Goal: Task Accomplishment & Management: Manage account settings

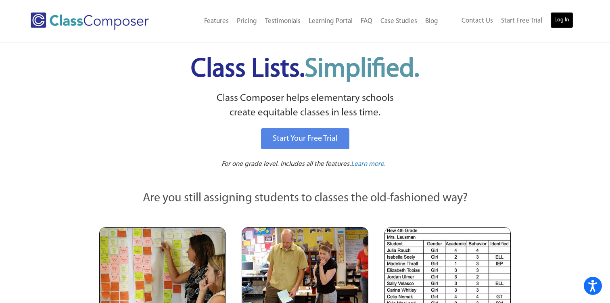
click at [557, 24] on link "Log In" at bounding box center [561, 20] width 23 height 16
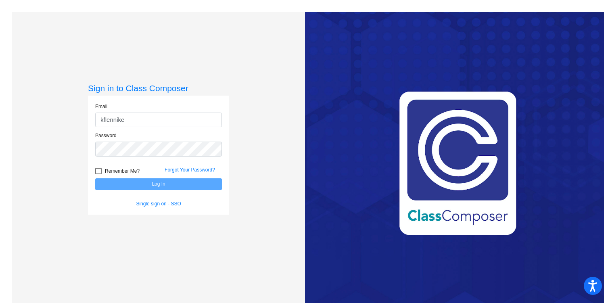
type input "[EMAIL_ADDRESS][DOMAIN_NAME]"
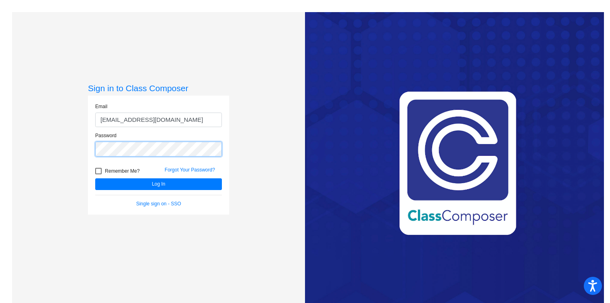
click at [95, 178] on button "Log In" at bounding box center [158, 184] width 127 height 12
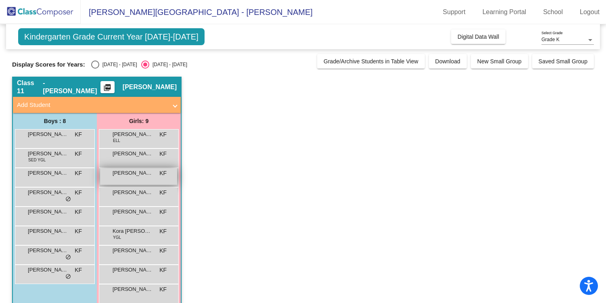
click at [149, 175] on span "[PERSON_NAME]" at bounding box center [133, 173] width 40 height 8
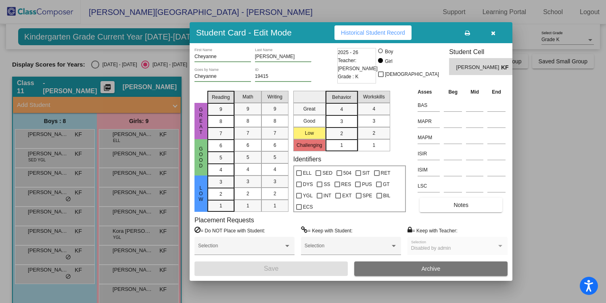
click at [493, 33] on icon "button" at bounding box center [493, 33] width 4 height 6
